Goal: Task Accomplishment & Management: Manage account settings

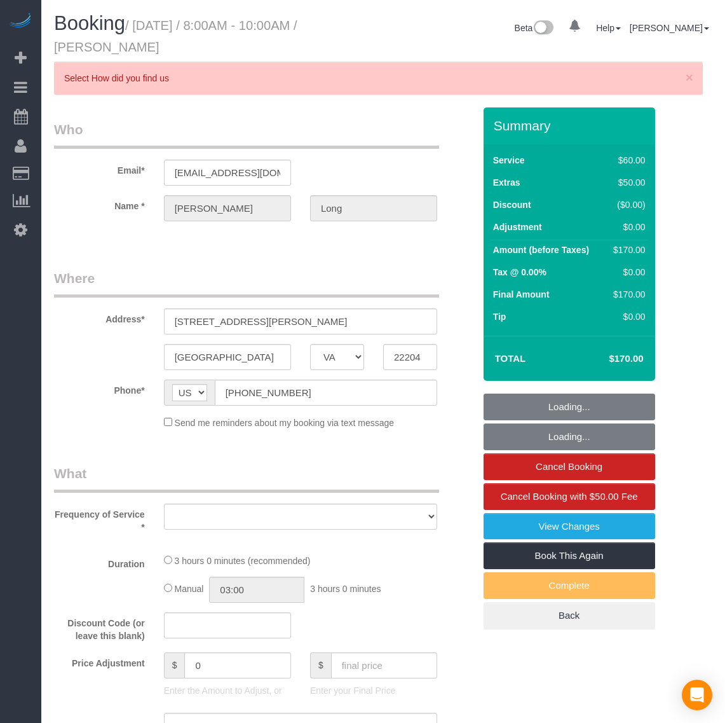
select select "VA"
select select "object:10916"
select select "string:fspay-30db1c10-a909-470f-ae12-0eb297b32b23"
select select "number:1"
select select "number:42"
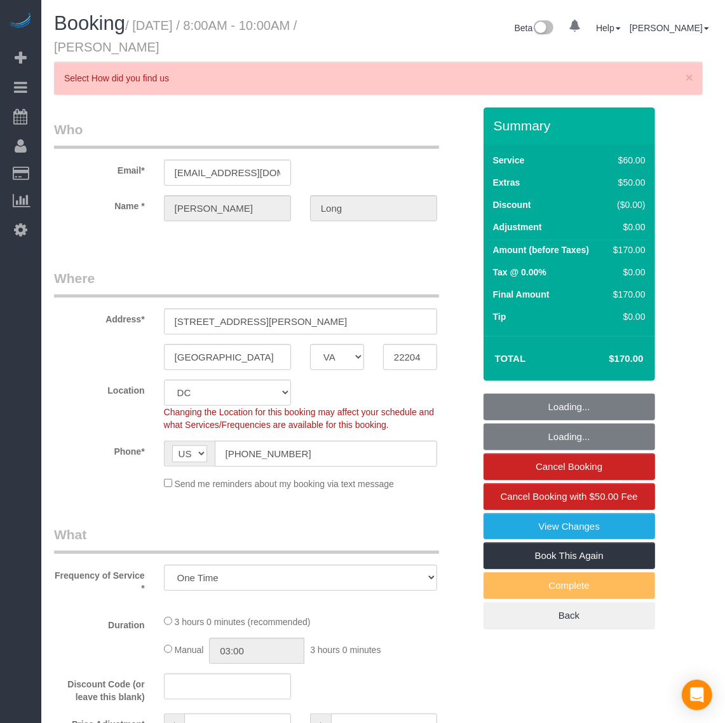
select select "1"
select select "spot120"
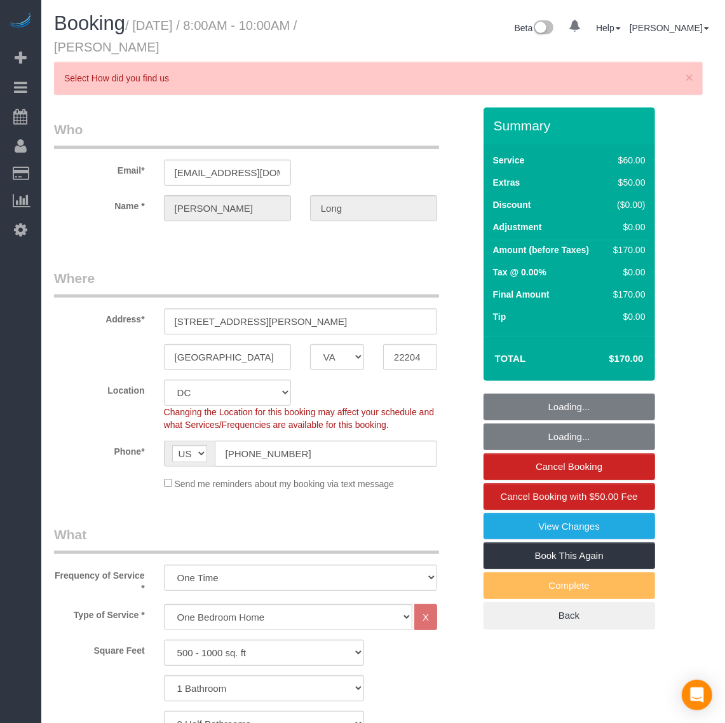
select select "object:11121"
select select "1"
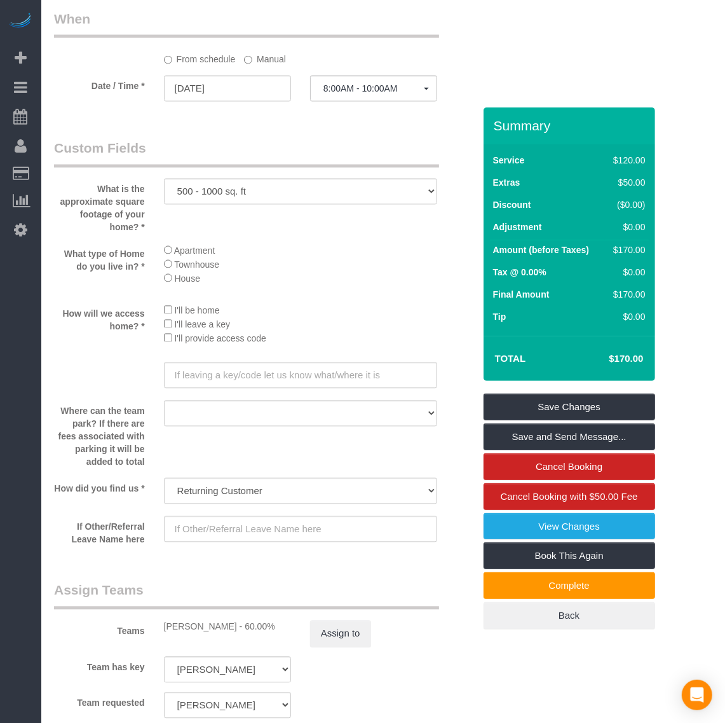
scroll to position [1747, 0]
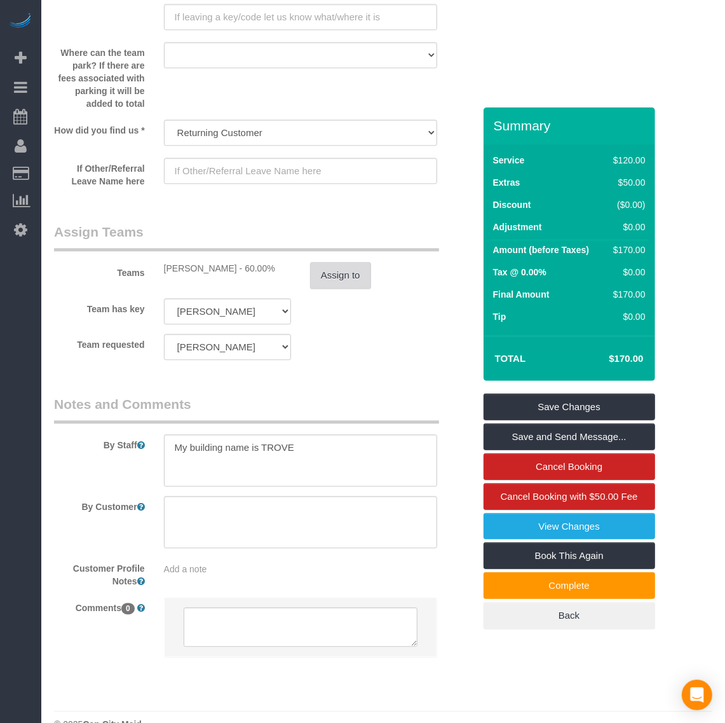
click at [337, 282] on button "Assign to" at bounding box center [340, 275] width 61 height 27
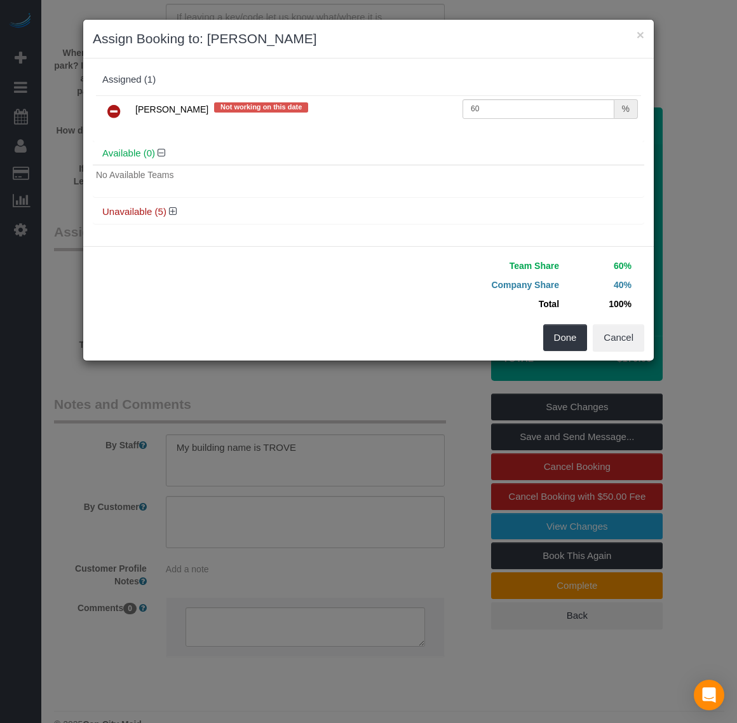
click at [115, 109] on icon at bounding box center [113, 111] width 13 height 15
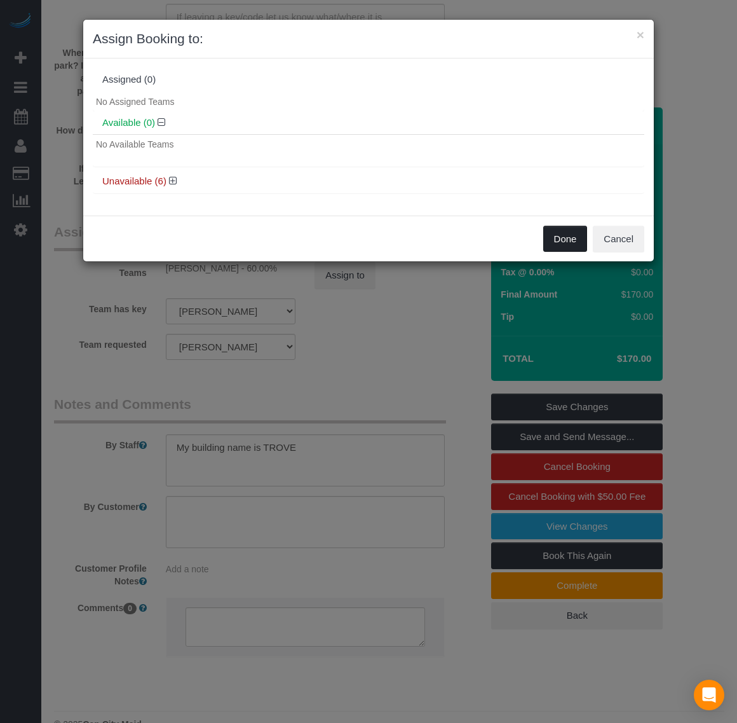
click at [560, 243] on button "Done" at bounding box center [565, 239] width 44 height 27
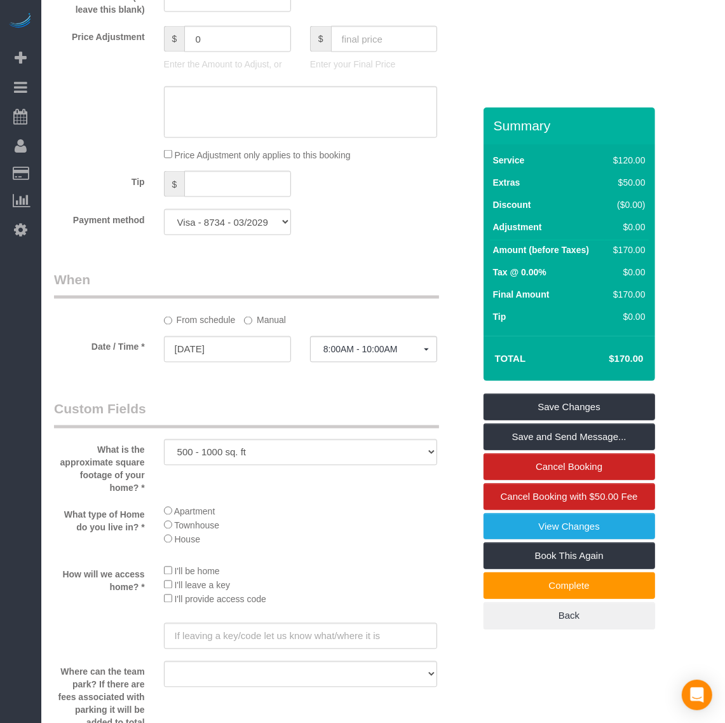
scroll to position [1112, 0]
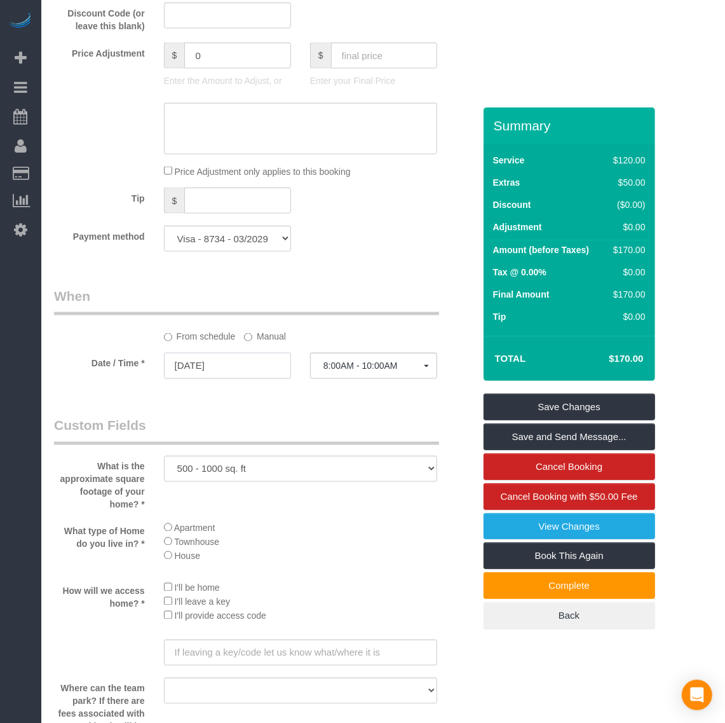
click at [205, 367] on input "[DATE]" at bounding box center [227, 366] width 127 height 26
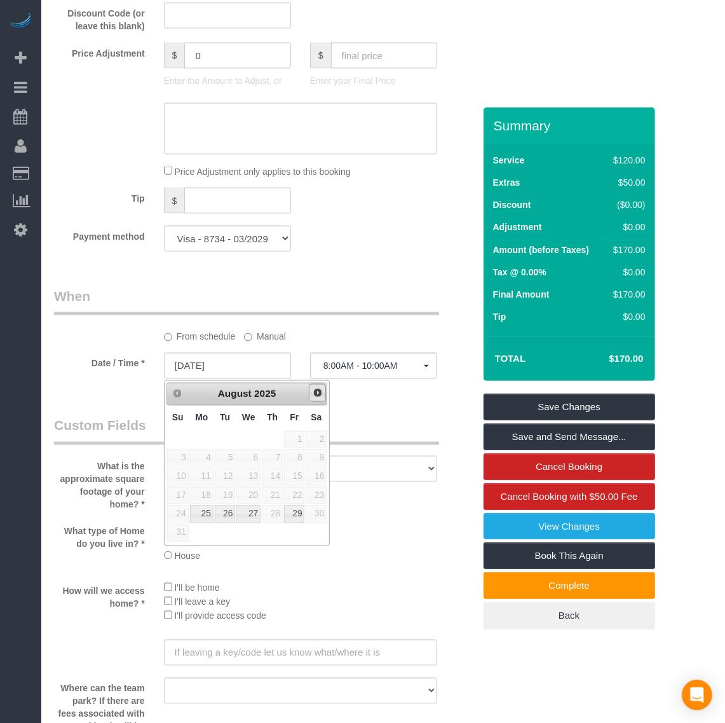
click at [313, 392] on span "Next" at bounding box center [318, 393] width 10 height 10
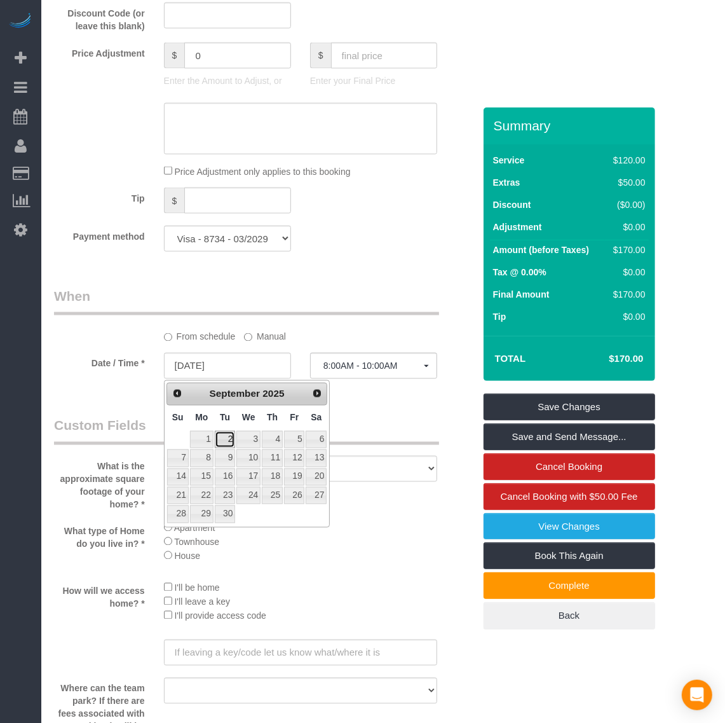
click at [221, 442] on link "2" at bounding box center [225, 439] width 20 height 17
type input "[DATE]"
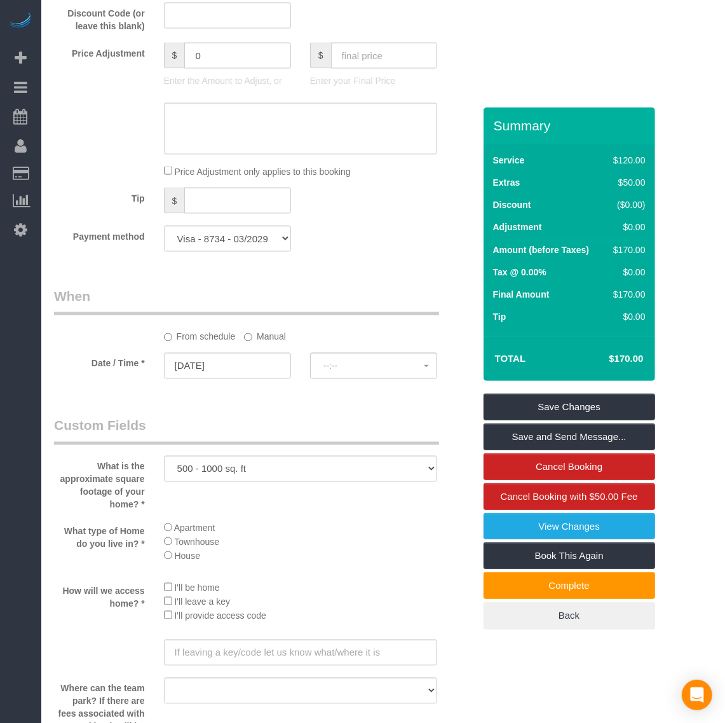
select select "spot131"
click at [201, 363] on input "[DATE]" at bounding box center [227, 366] width 127 height 26
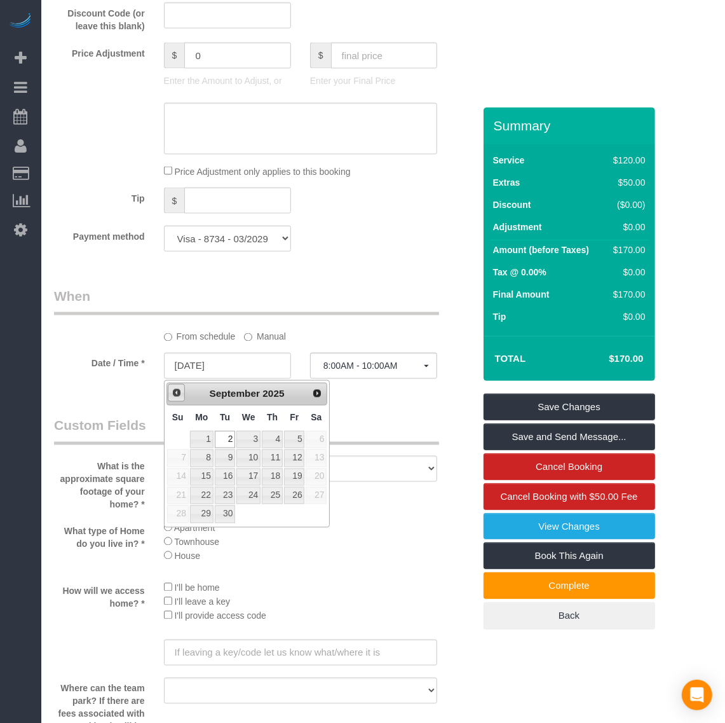
click at [175, 391] on span "Prev" at bounding box center [177, 393] width 10 height 10
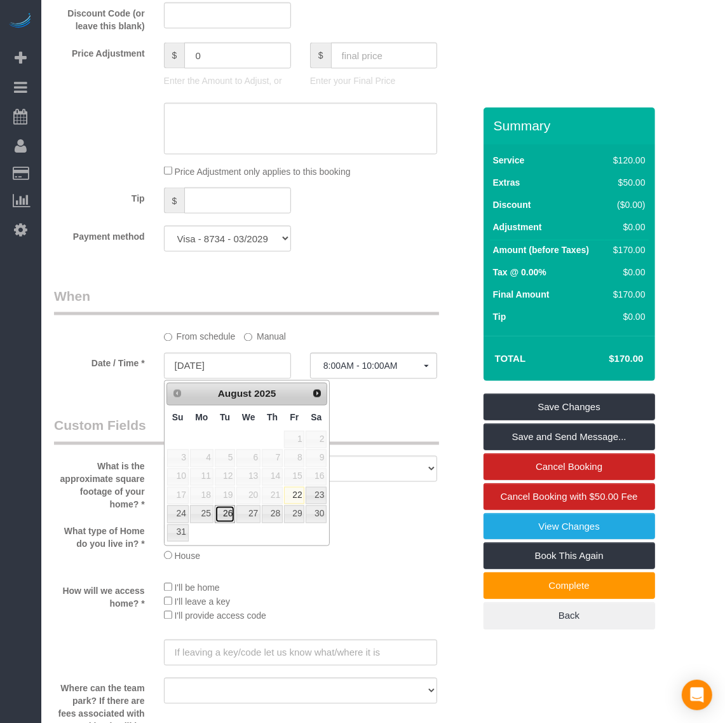
click at [224, 516] on link "26" at bounding box center [225, 513] width 20 height 17
type input "[DATE]"
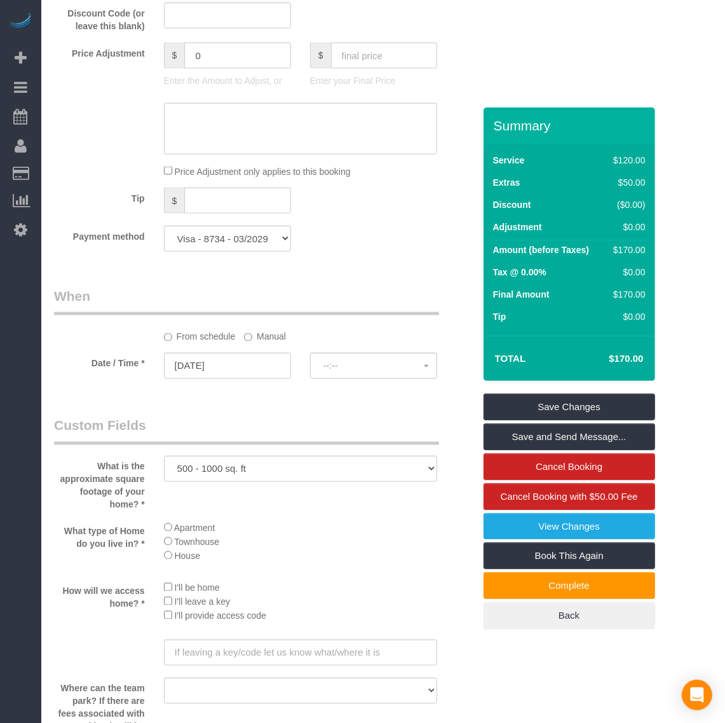
select select "spot148"
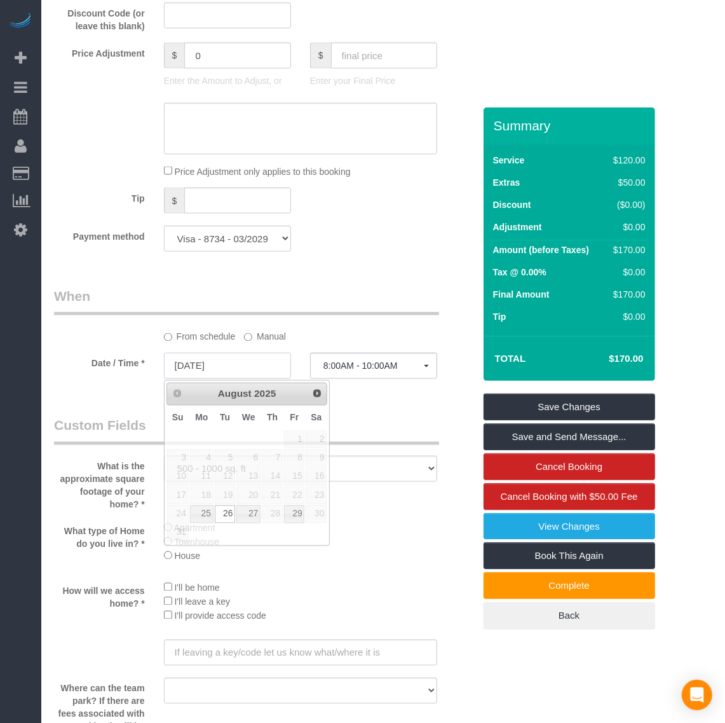
click at [198, 364] on input "[DATE]" at bounding box center [227, 366] width 127 height 26
click at [255, 513] on link "27" at bounding box center [248, 513] width 24 height 17
type input "[DATE]"
select select "spot152"
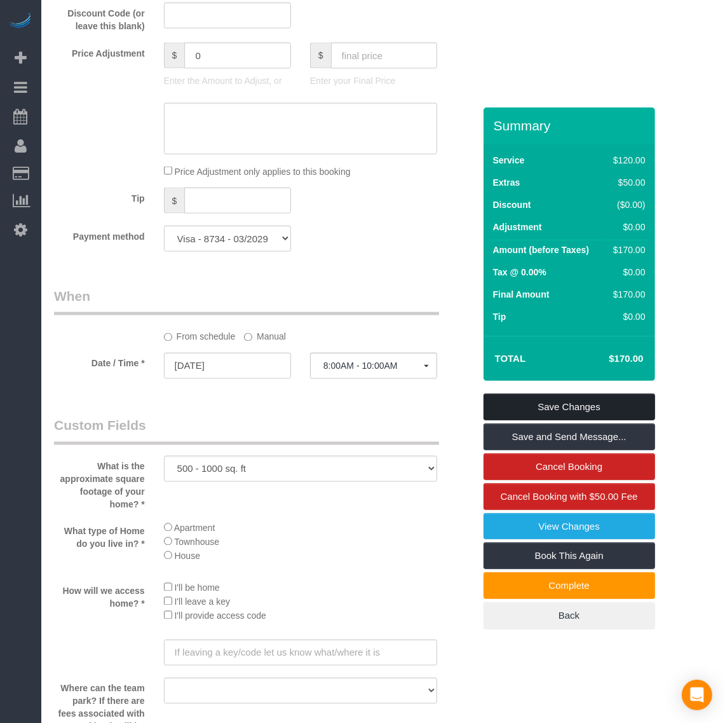
click at [550, 399] on link "Save Changes" at bounding box center [570, 406] width 172 height 27
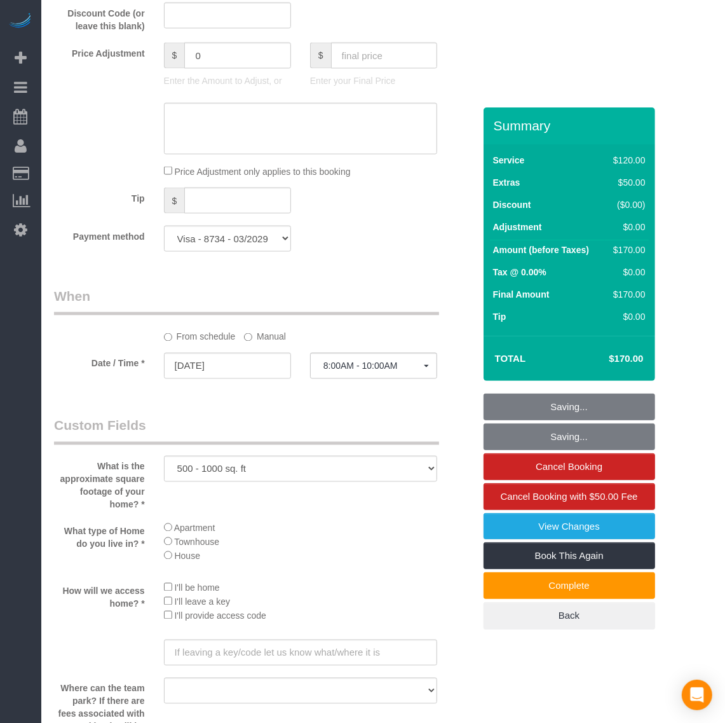
click at [550, 399] on fieldset "Saving... Saving... Cancel Booking Cancel Booking with $50.00 Fee View Changes …" at bounding box center [570, 511] width 172 height 236
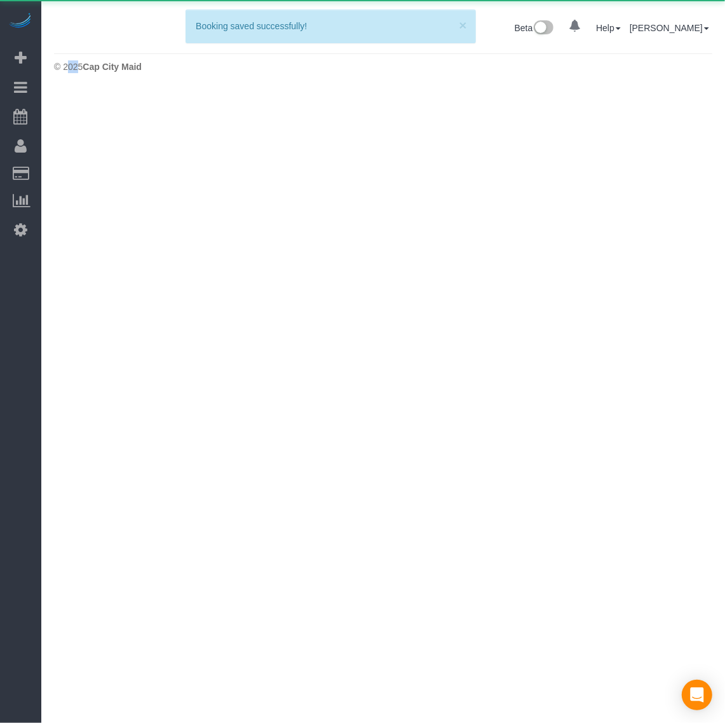
scroll to position [0, 0]
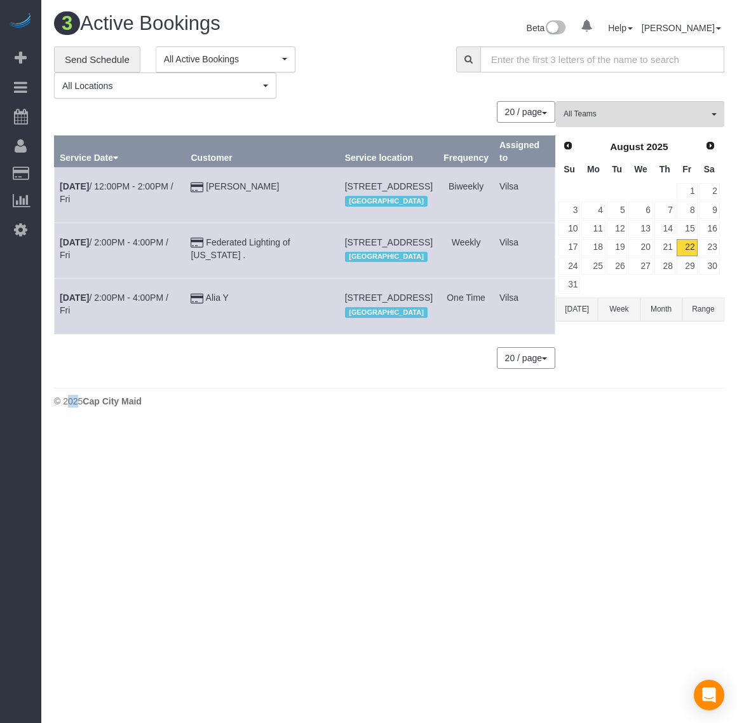
drag, startPoint x: 304, startPoint y: 320, endPoint x: 417, endPoint y: 336, distance: 114.2
click at [417, 334] on tr "[DATE] 2:00PM - 4:00PM / Fri Alia Y [STREET_ADDRESS] [GEOGRAPHIC_DATA] One Time…" at bounding box center [305, 305] width 501 height 55
click at [417, 334] on td "[STREET_ADDRESS] [GEOGRAPHIC_DATA]" at bounding box center [388, 305] width 98 height 55
drag, startPoint x: 306, startPoint y: 320, endPoint x: 409, endPoint y: 337, distance: 103.7
click at [409, 334] on td "[STREET_ADDRESS] [GEOGRAPHIC_DATA]" at bounding box center [388, 305] width 98 height 55
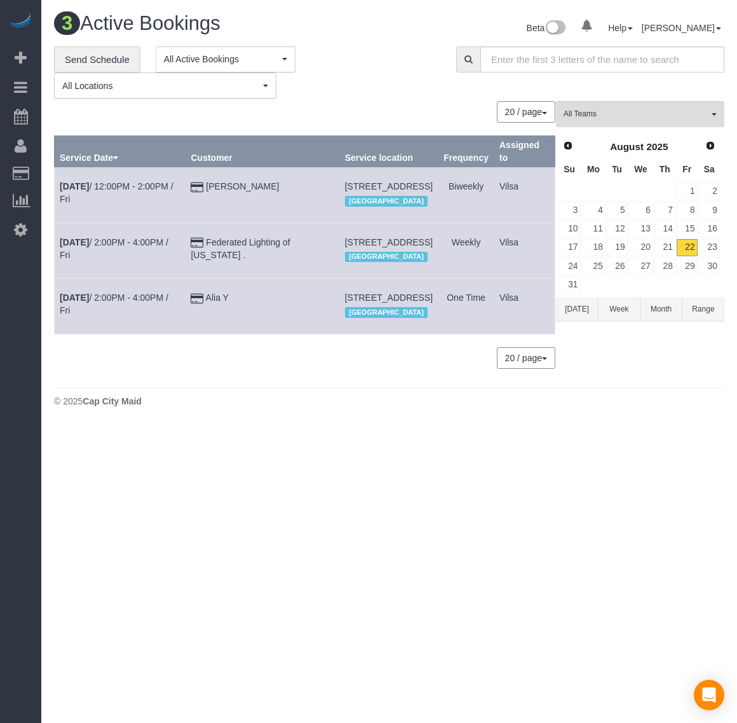
copy span "[STREET_ADDRESS]"
click at [407, 320] on div "[GEOGRAPHIC_DATA]" at bounding box center [389, 312] width 88 height 17
click at [212, 302] on link "Alia Y" at bounding box center [217, 297] width 23 height 10
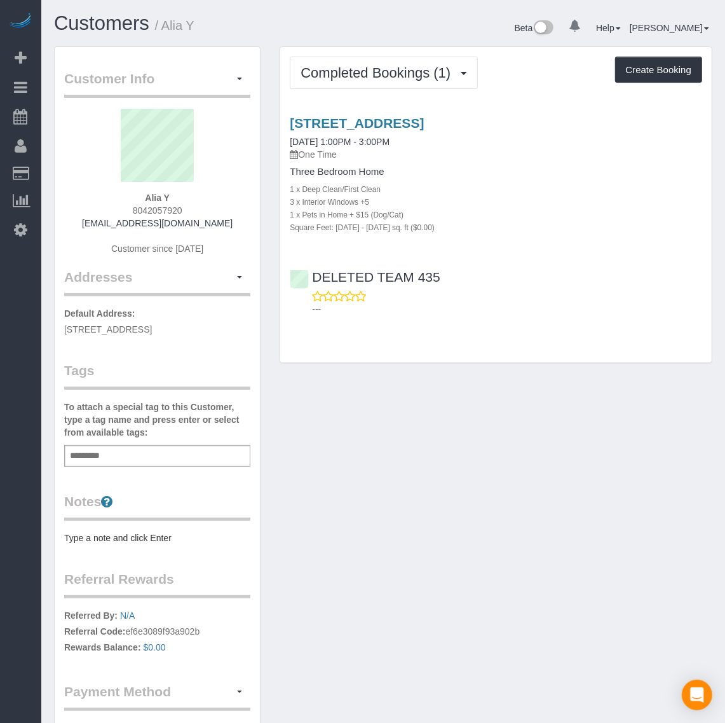
click at [614, 118] on h3 "[STREET_ADDRESS]" at bounding box center [496, 123] width 412 height 15
drag, startPoint x: 293, startPoint y: 108, endPoint x: 537, endPoint y: 110, distance: 244.0
click at [513, 110] on div "[STREET_ADDRESS] [DATE] 1:00PM - 3:00PM One Time Three Bedroom Home 1 x Deep Cl…" at bounding box center [495, 213] width 431 height 216
drag, startPoint x: 583, startPoint y: 113, endPoint x: 614, endPoint y: 119, distance: 31.7
click at [614, 119] on div "[STREET_ADDRESS] [DATE] 1:00PM - 3:00PM One Time Three Bedroom Home 1 x Deep Cl…" at bounding box center [495, 213] width 431 height 216
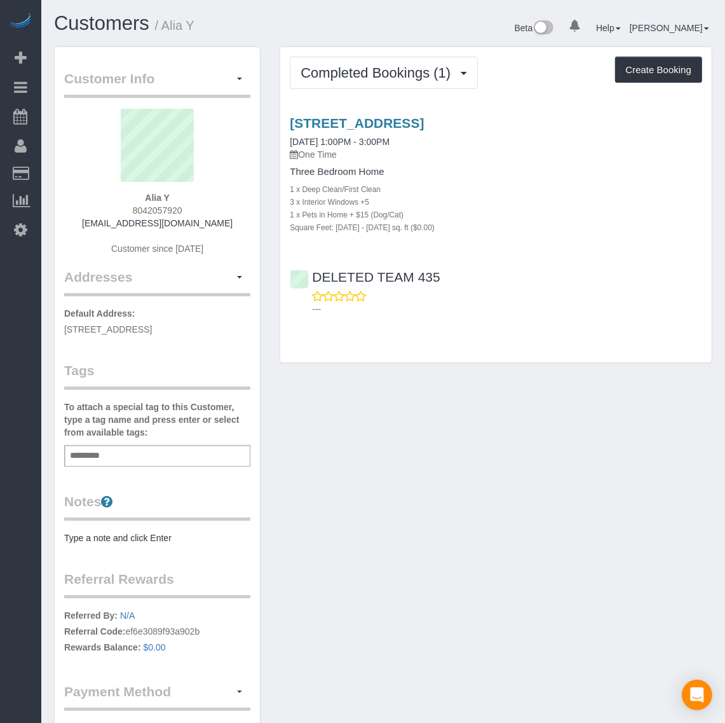
drag, startPoint x: 286, startPoint y: 110, endPoint x: 294, endPoint y: 111, distance: 8.4
click at [294, 111] on div "[STREET_ADDRESS] [DATE] 1:00PM - 3:00PM One Time Three Bedroom Home 1 x Deep Cl…" at bounding box center [495, 213] width 431 height 216
drag, startPoint x: 308, startPoint y: 112, endPoint x: 283, endPoint y: 99, distance: 28.4
click at [301, 107] on div "[STREET_ADDRESS] [DATE] 1:00PM - 3:00PM One Time Three Bedroom Home 1 x Deep Cl…" at bounding box center [495, 213] width 431 height 216
click at [287, 97] on div "Completed Bookings (1) Completed Bookings (1) Upcoming Bookings (1) Cancelled B…" at bounding box center [495, 204] width 431 height 315
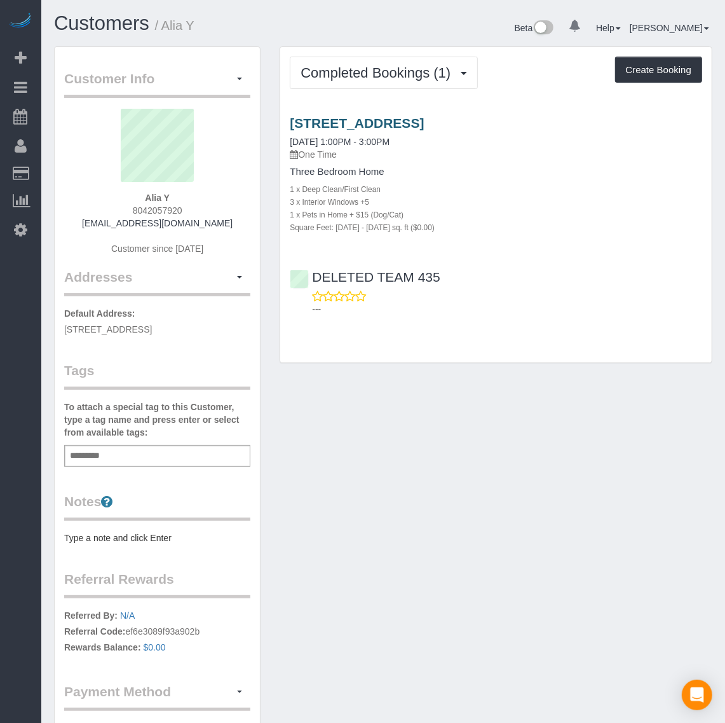
drag, startPoint x: 288, startPoint y: 106, endPoint x: 606, endPoint y: 116, distance: 317.9
click at [606, 116] on div "[STREET_ADDRESS] [DATE] 1:00PM - 3:00PM One Time Three Bedroom Home 1 x Deep Cl…" at bounding box center [495, 213] width 431 height 216
copy link "[STREET_ADDRESS]"
